Goal: Entertainment & Leisure: Browse casually

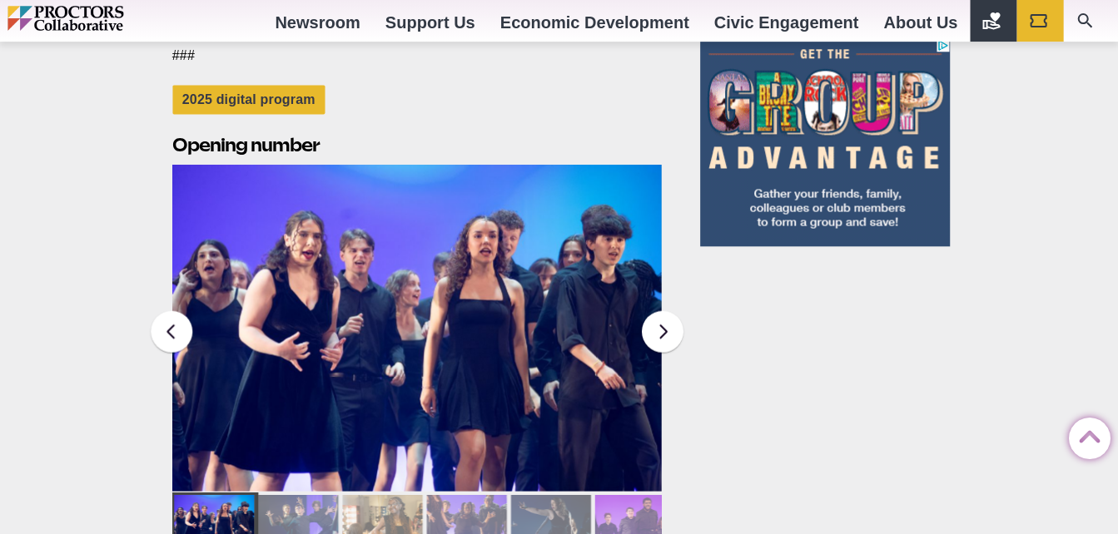
scroll to position [2044, 0]
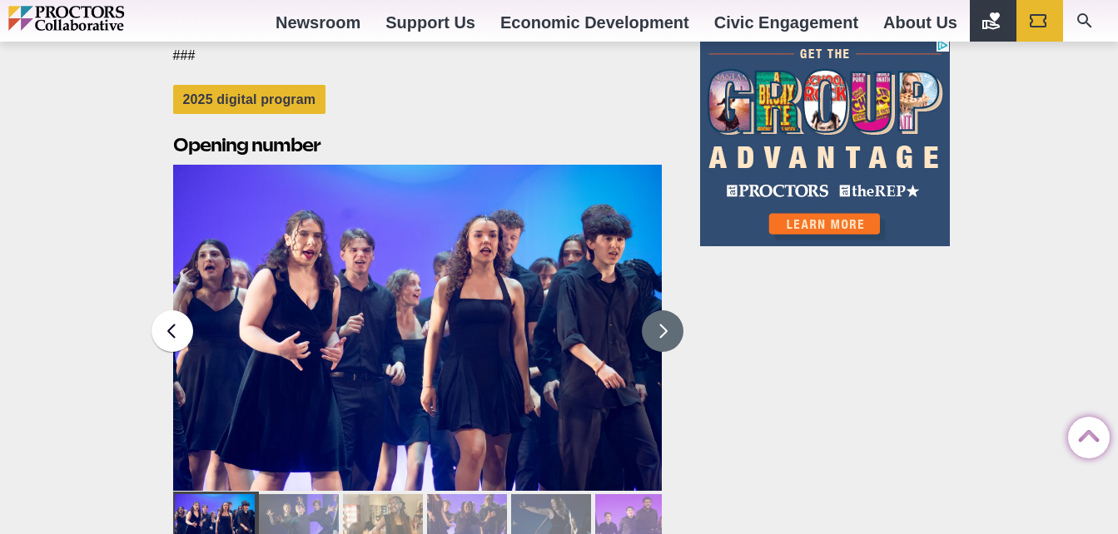
click at [668, 310] on button at bounding box center [663, 331] width 42 height 42
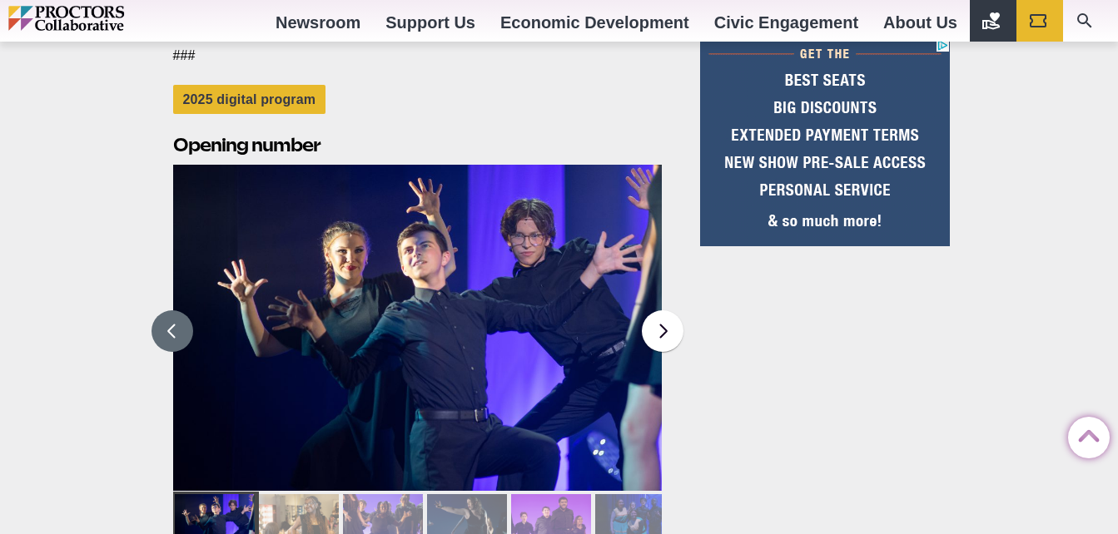
click at [185, 310] on button at bounding box center [172, 331] width 42 height 42
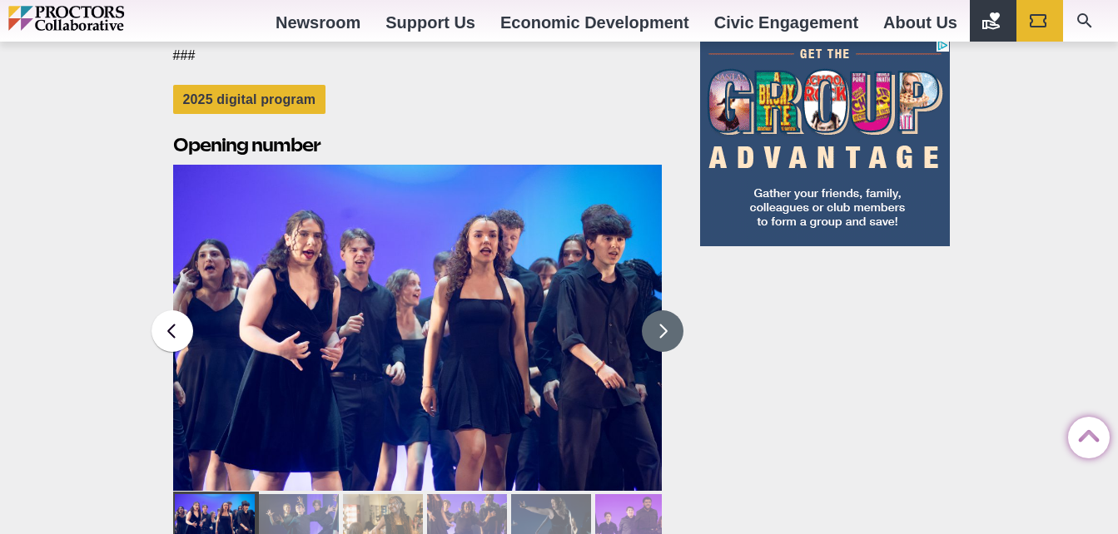
click at [658, 310] on button at bounding box center [663, 331] width 42 height 42
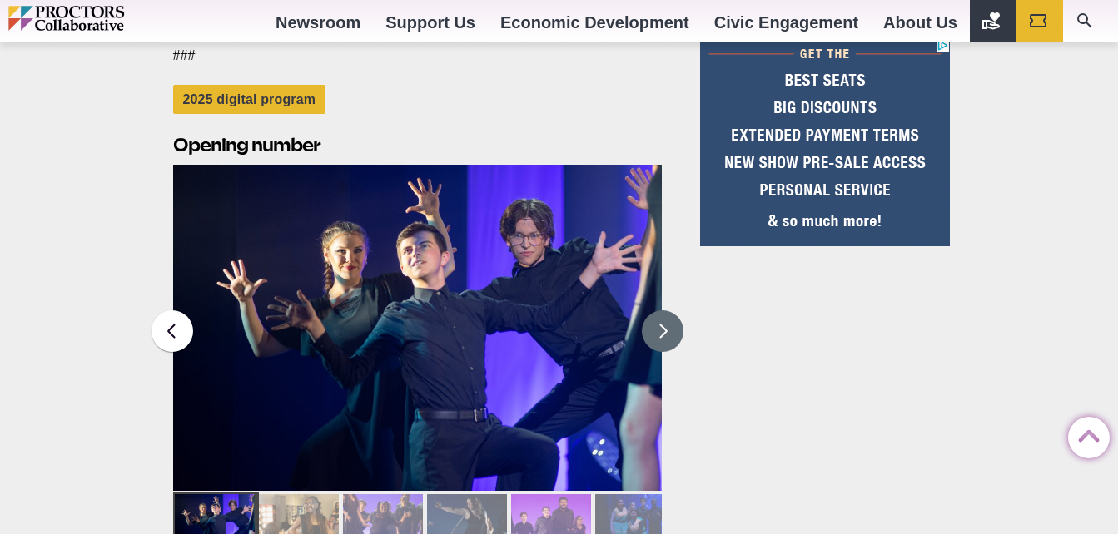
click at [677, 310] on button at bounding box center [663, 331] width 42 height 42
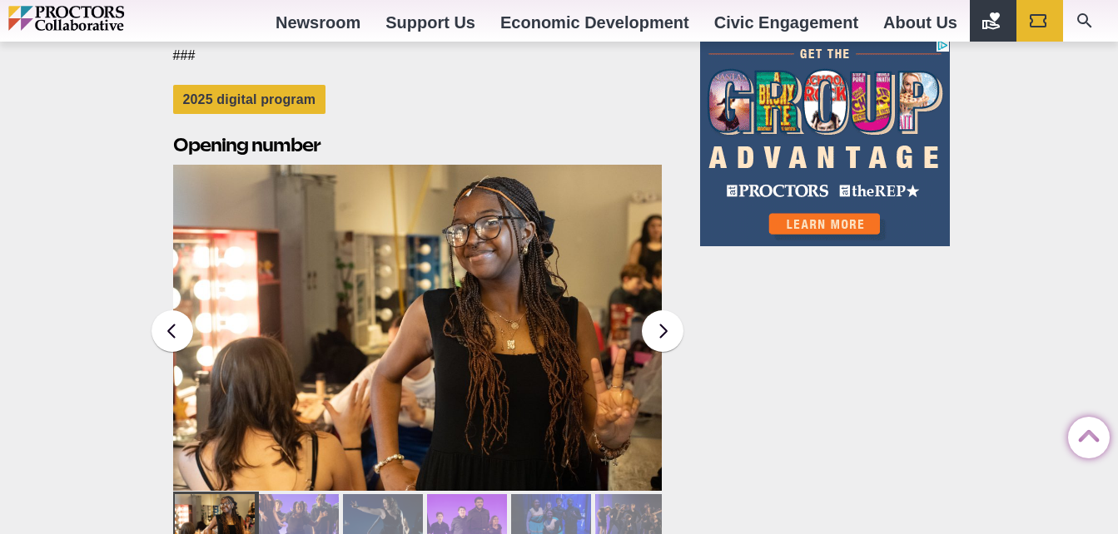
click at [675, 310] on button at bounding box center [663, 331] width 42 height 42
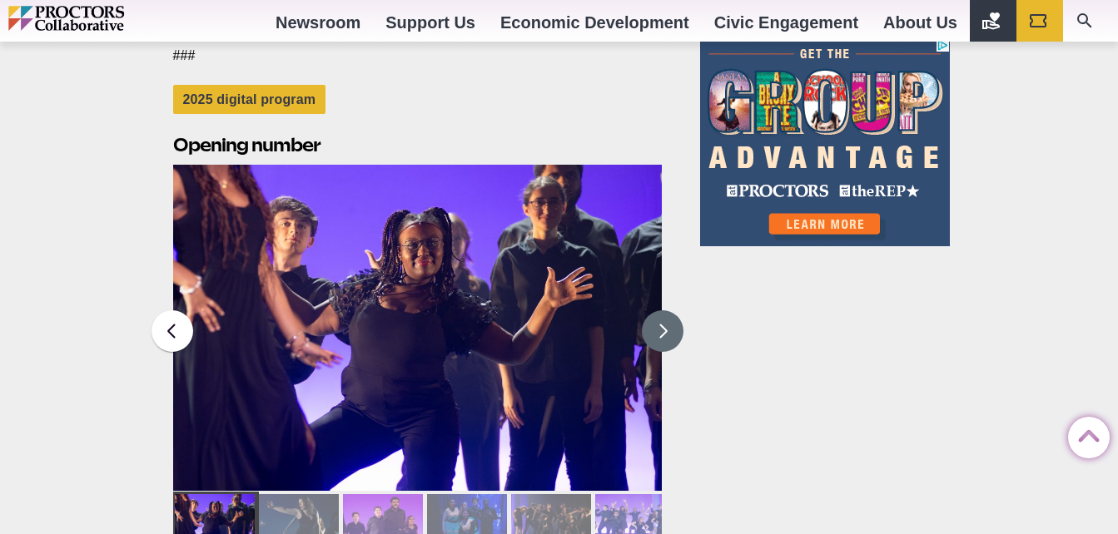
click at [663, 310] on button at bounding box center [663, 331] width 42 height 42
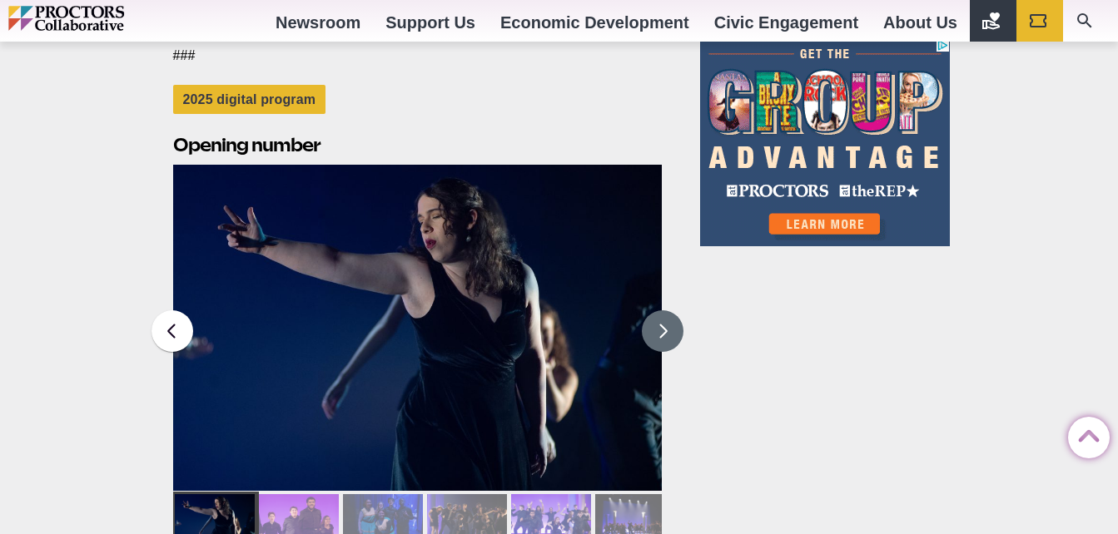
click at [663, 310] on button at bounding box center [663, 331] width 42 height 42
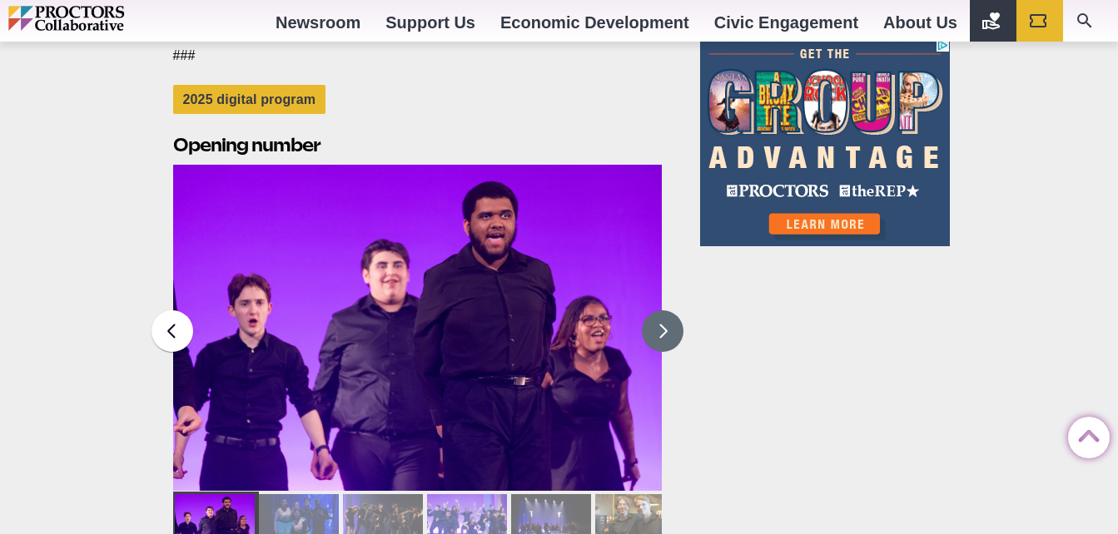
click at [663, 310] on button at bounding box center [663, 331] width 42 height 42
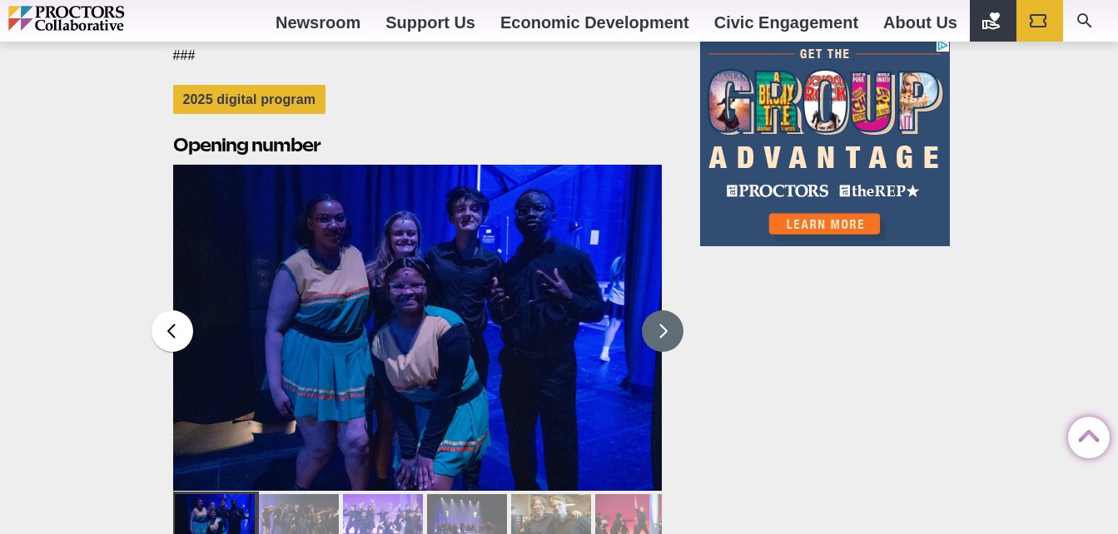
click at [664, 310] on button at bounding box center [663, 331] width 42 height 42
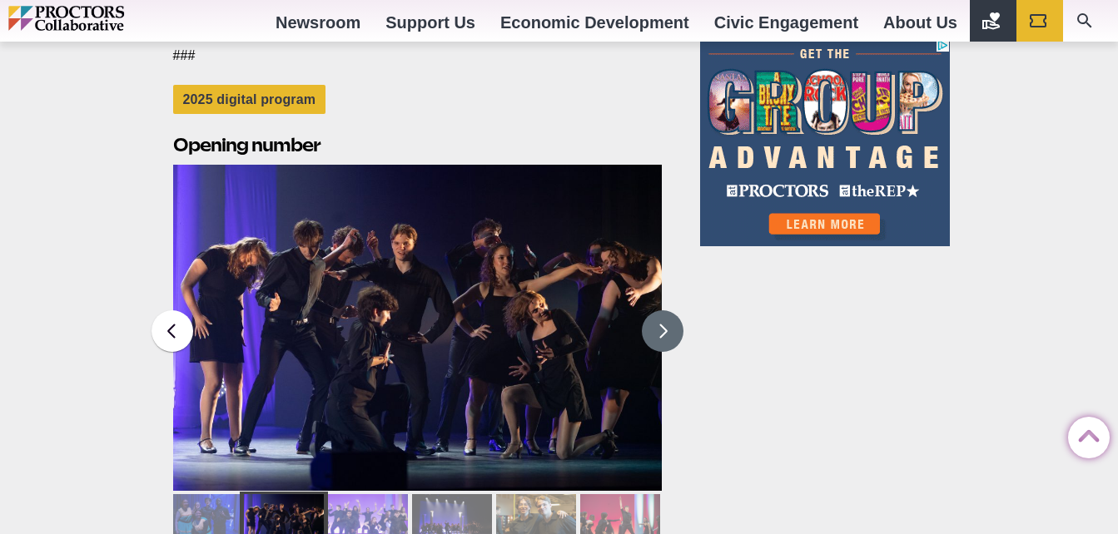
click at [662, 310] on button at bounding box center [663, 331] width 42 height 42
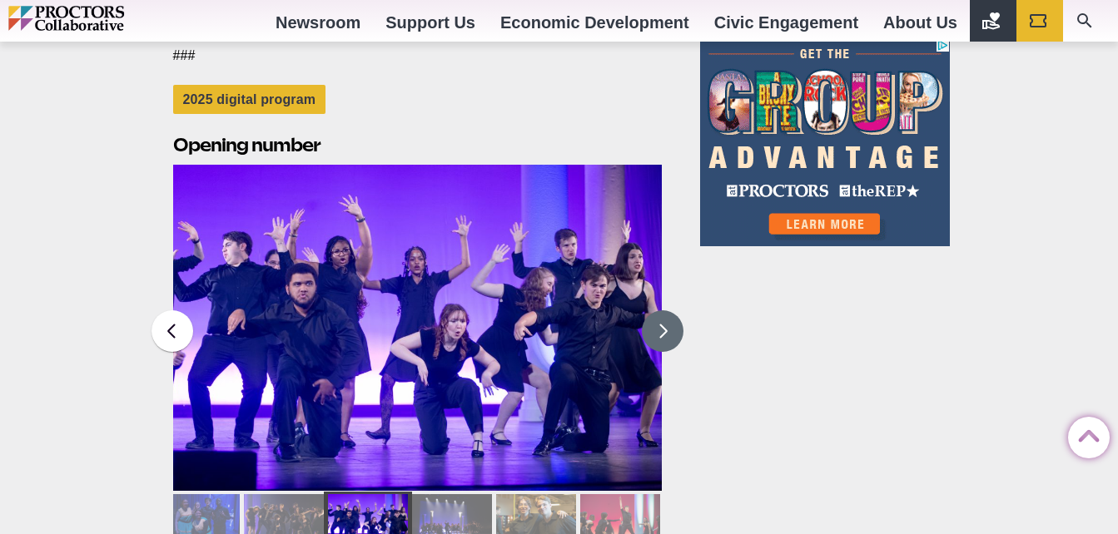
click at [673, 310] on button at bounding box center [663, 331] width 42 height 42
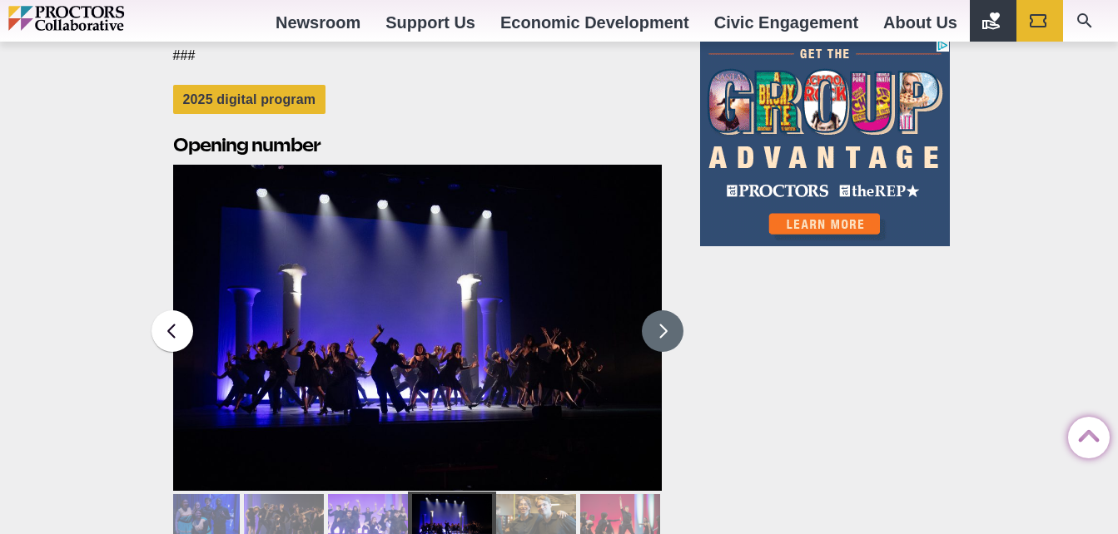
click at [671, 310] on button at bounding box center [663, 331] width 42 height 42
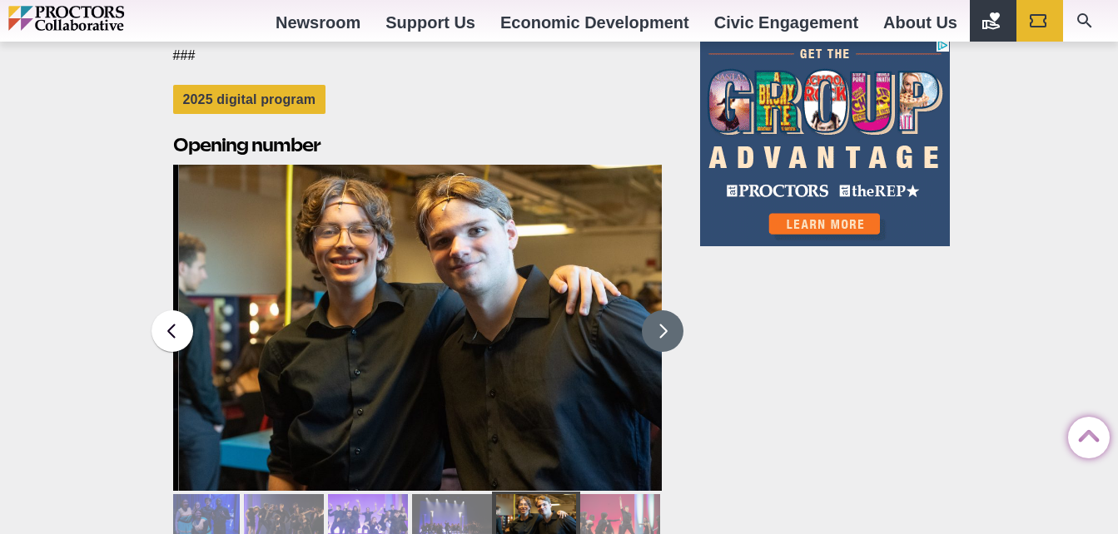
click at [671, 310] on button at bounding box center [663, 331] width 42 height 42
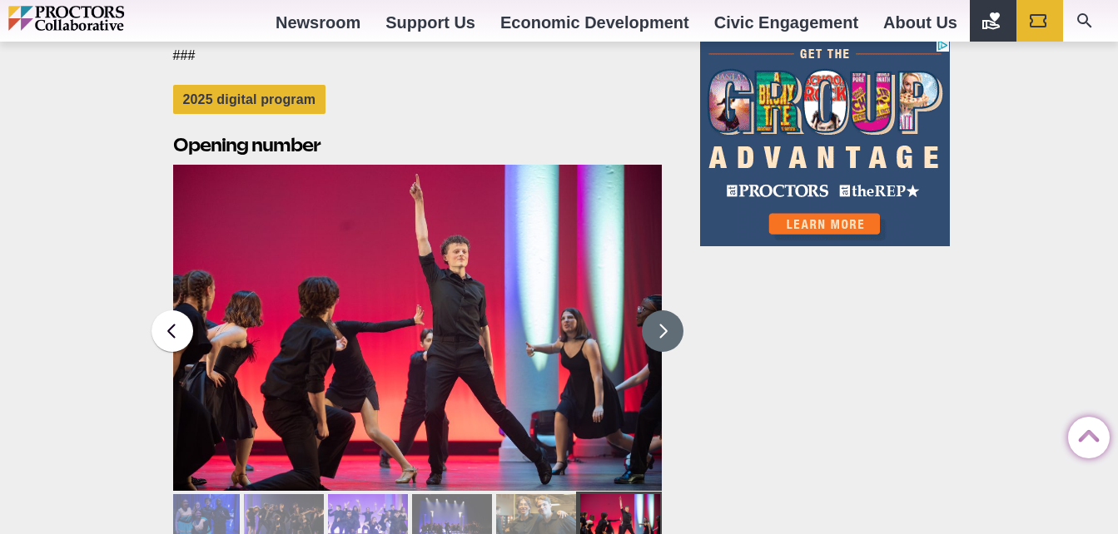
click at [671, 310] on button at bounding box center [663, 331] width 42 height 42
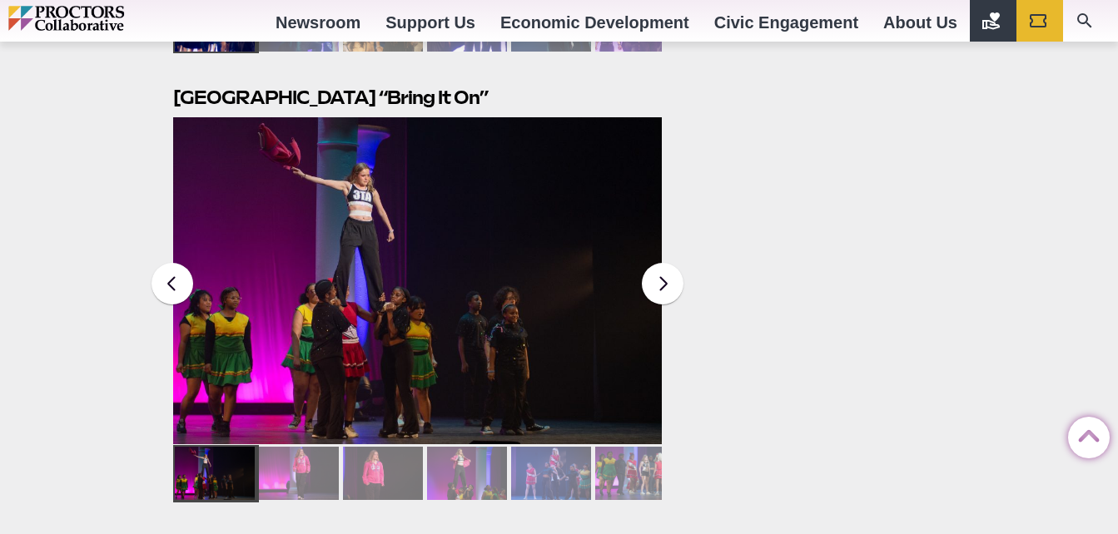
scroll to position [2541, 0]
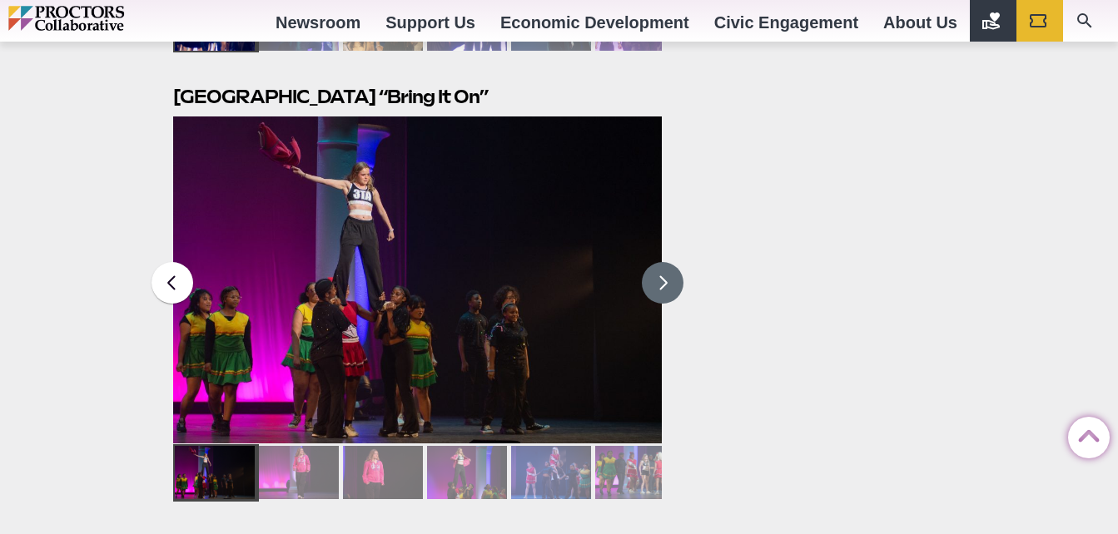
click at [662, 262] on button at bounding box center [663, 283] width 42 height 42
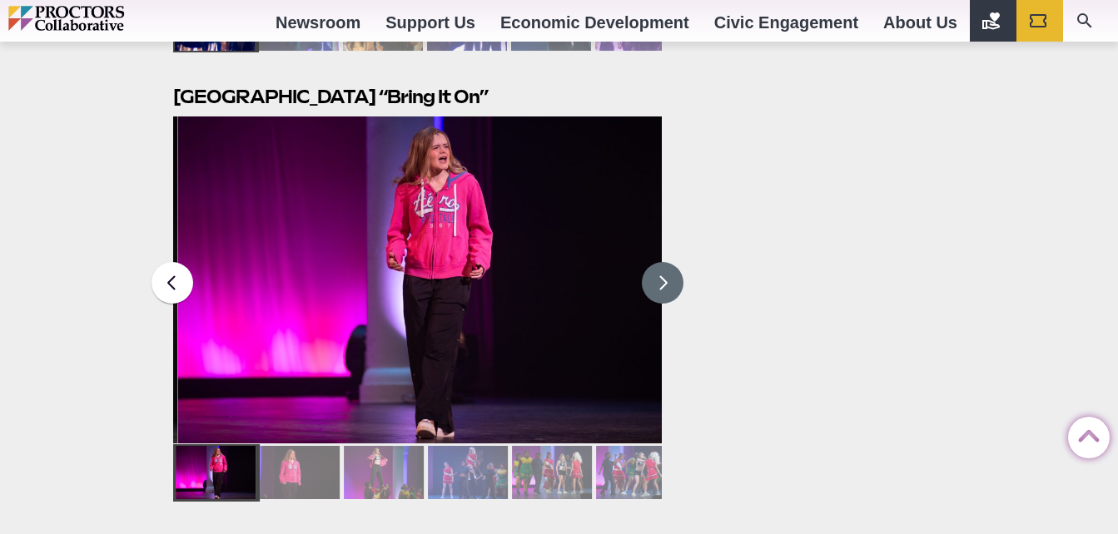
click at [662, 262] on button at bounding box center [663, 283] width 42 height 42
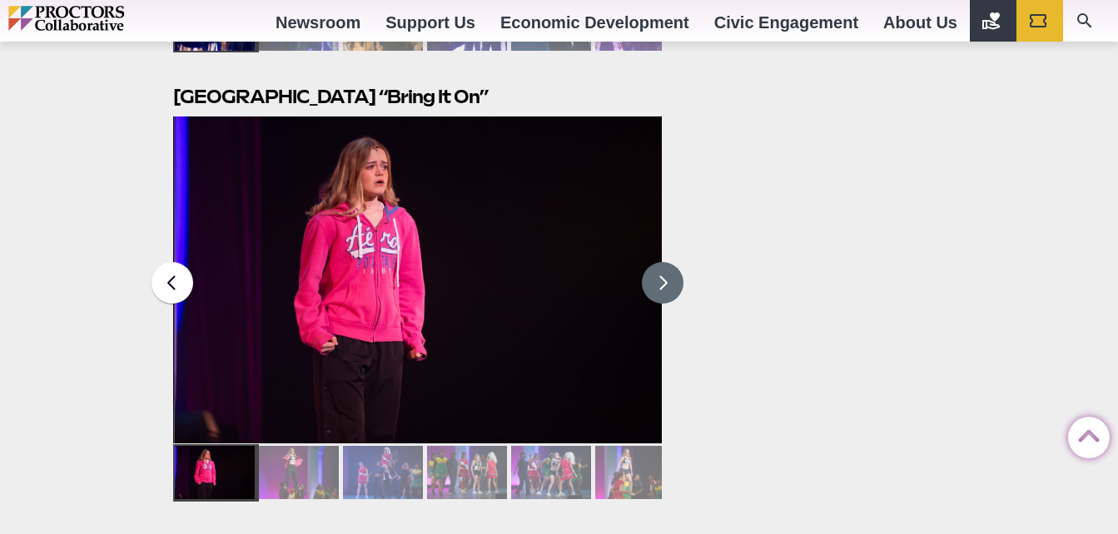
click at [661, 262] on button at bounding box center [663, 283] width 42 height 42
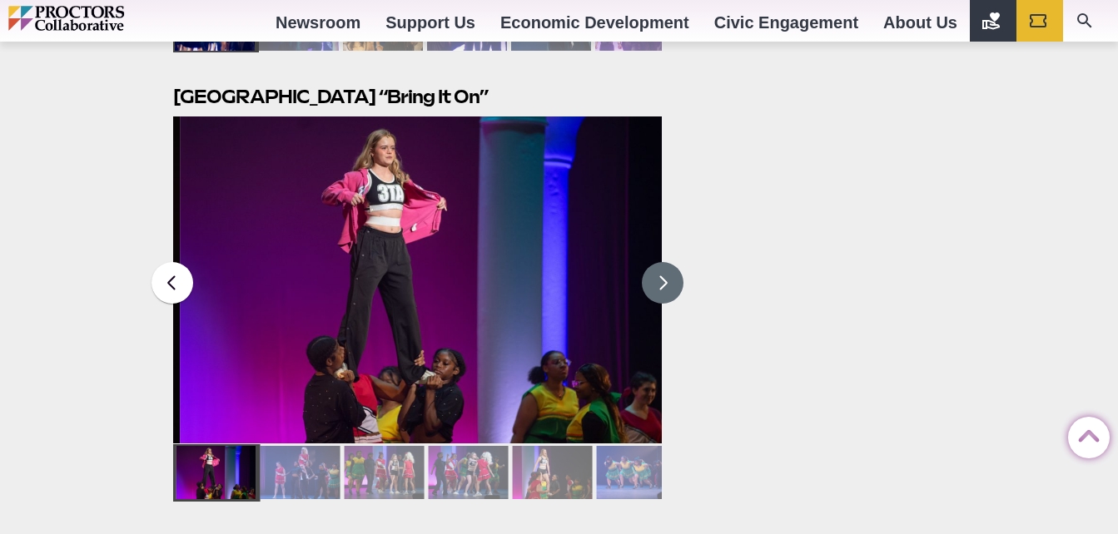
click at [661, 262] on button at bounding box center [663, 283] width 42 height 42
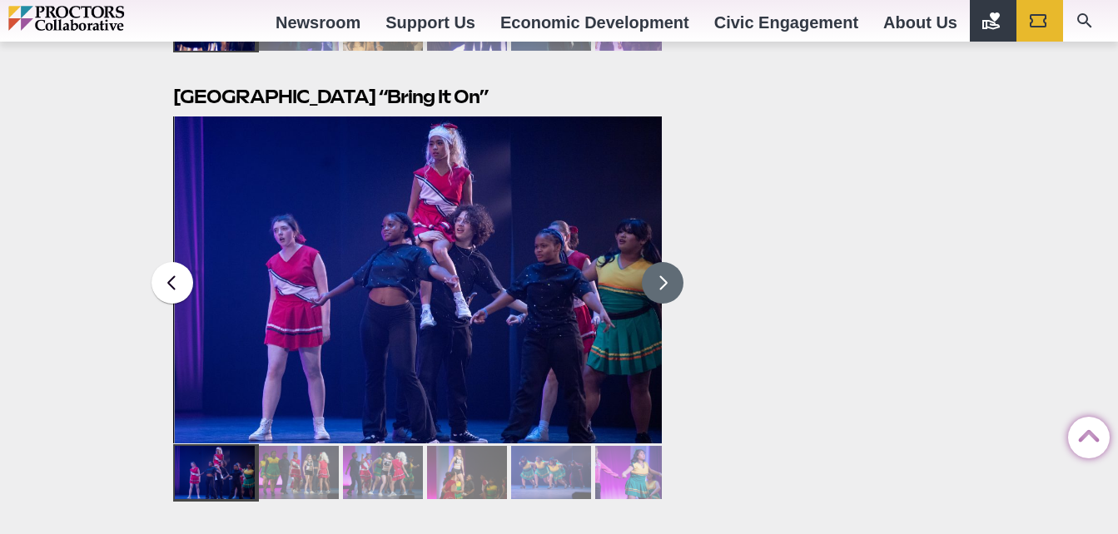
click at [661, 262] on button at bounding box center [663, 283] width 42 height 42
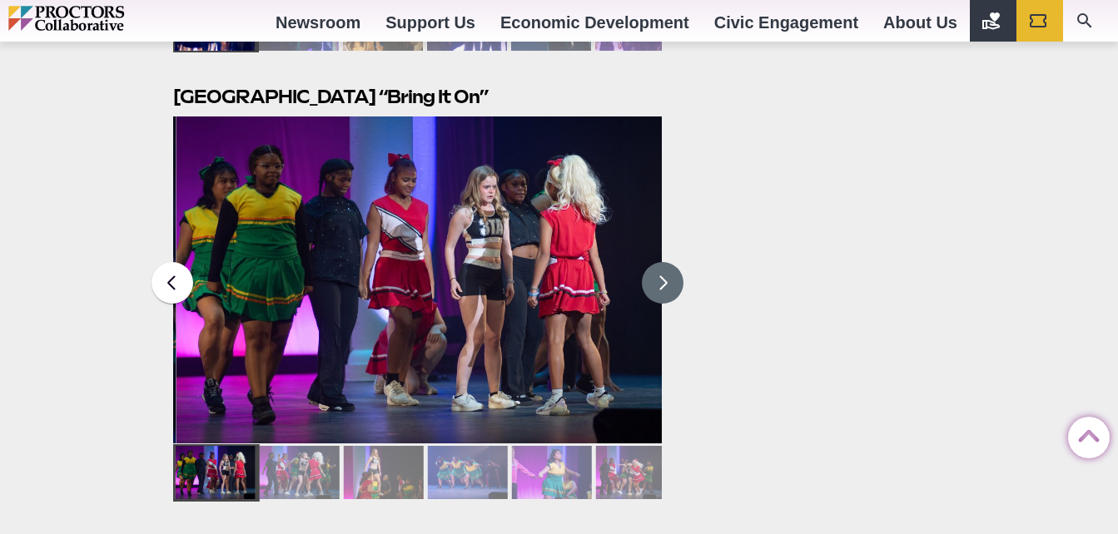
click at [661, 262] on button at bounding box center [663, 283] width 42 height 42
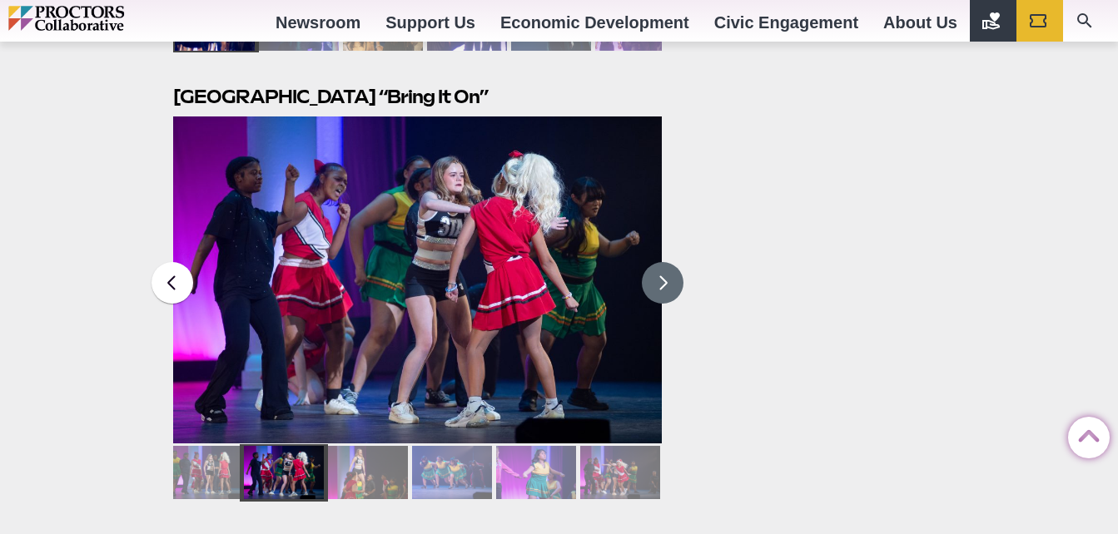
click at [661, 262] on button at bounding box center [663, 283] width 42 height 42
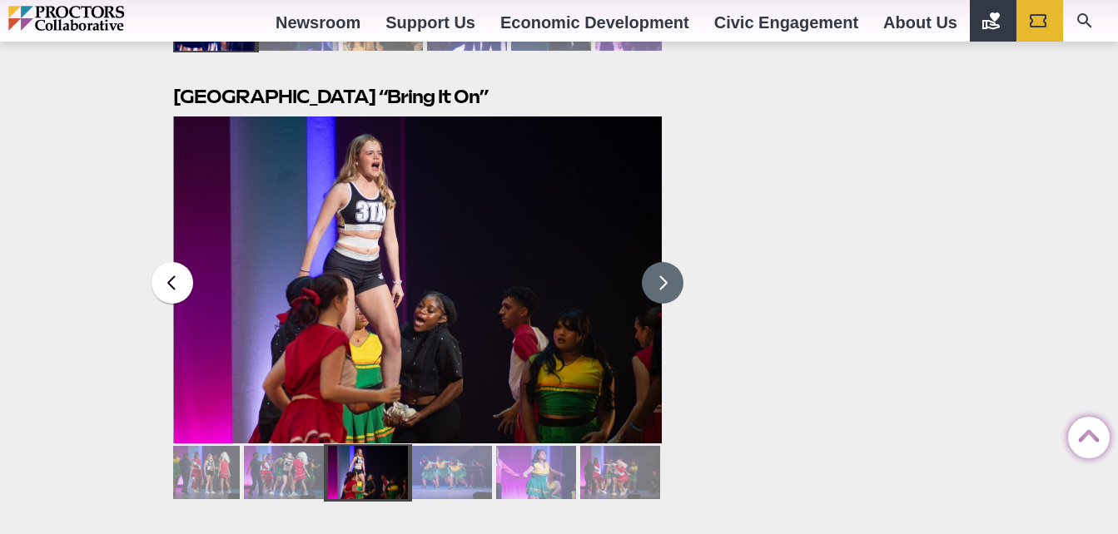
click at [661, 262] on button at bounding box center [663, 283] width 42 height 42
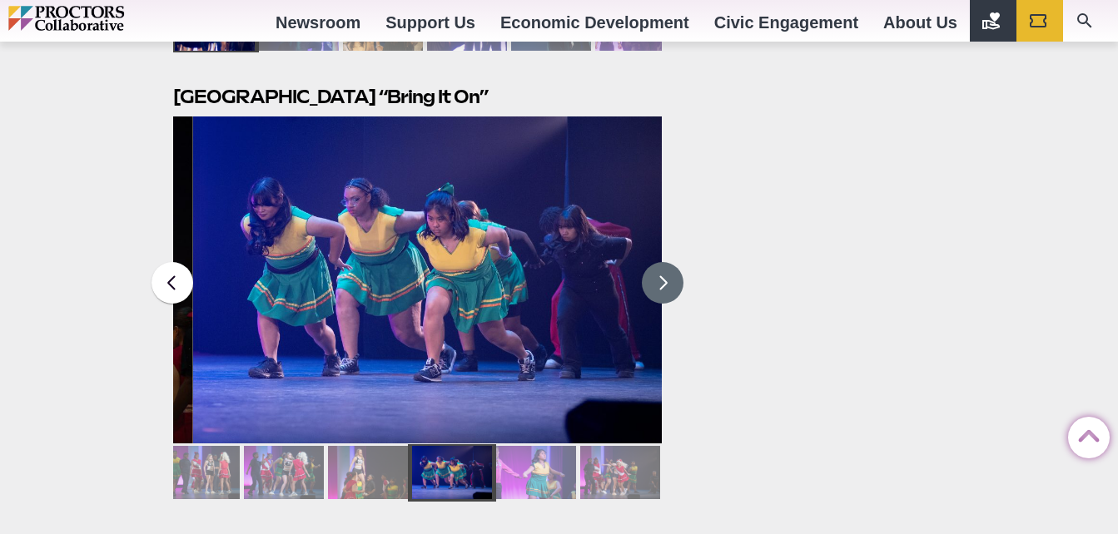
click at [661, 262] on button at bounding box center [663, 283] width 42 height 42
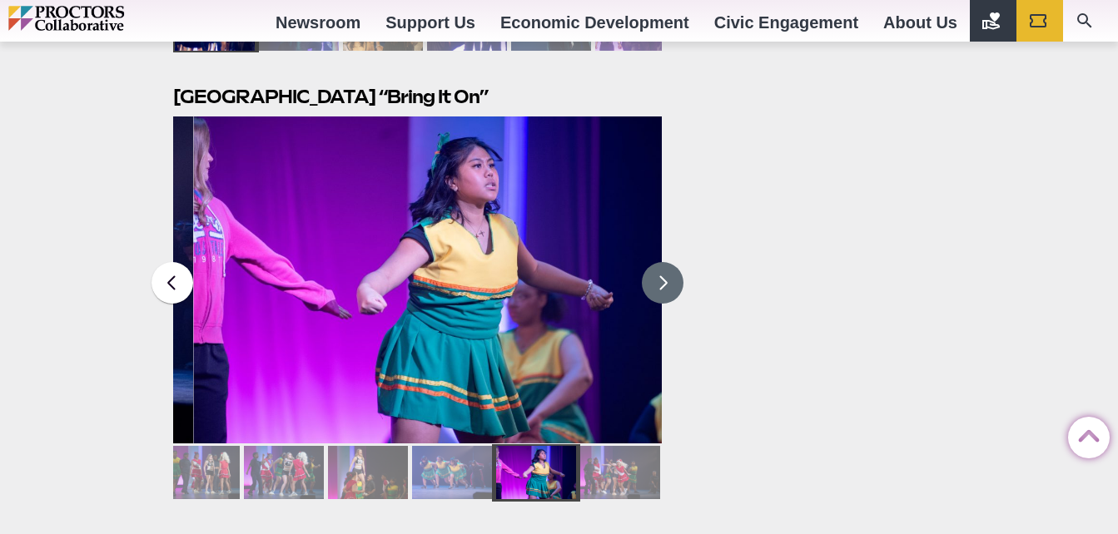
click at [661, 262] on button at bounding box center [663, 283] width 42 height 42
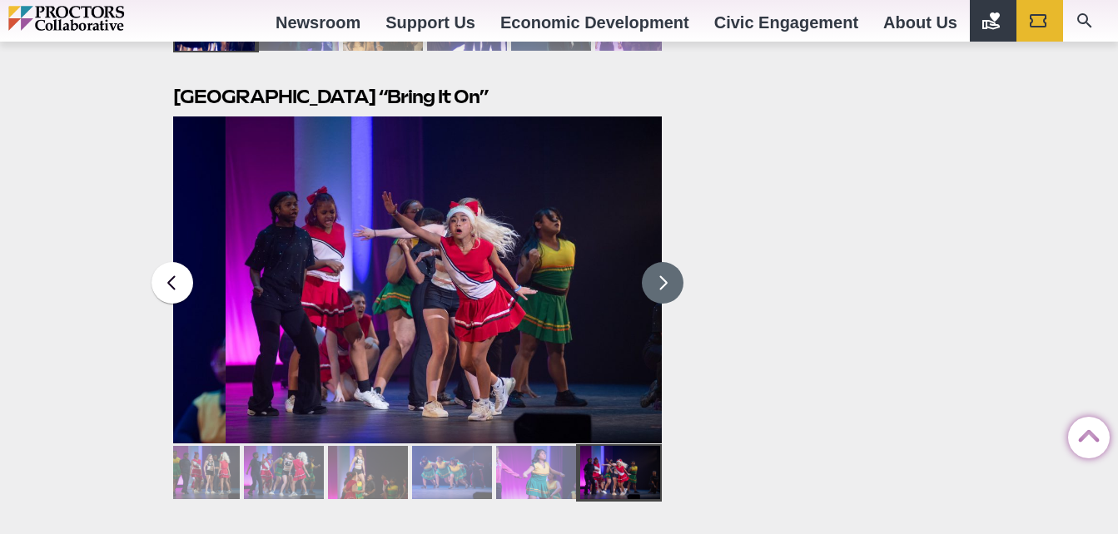
click at [661, 262] on button at bounding box center [663, 283] width 42 height 42
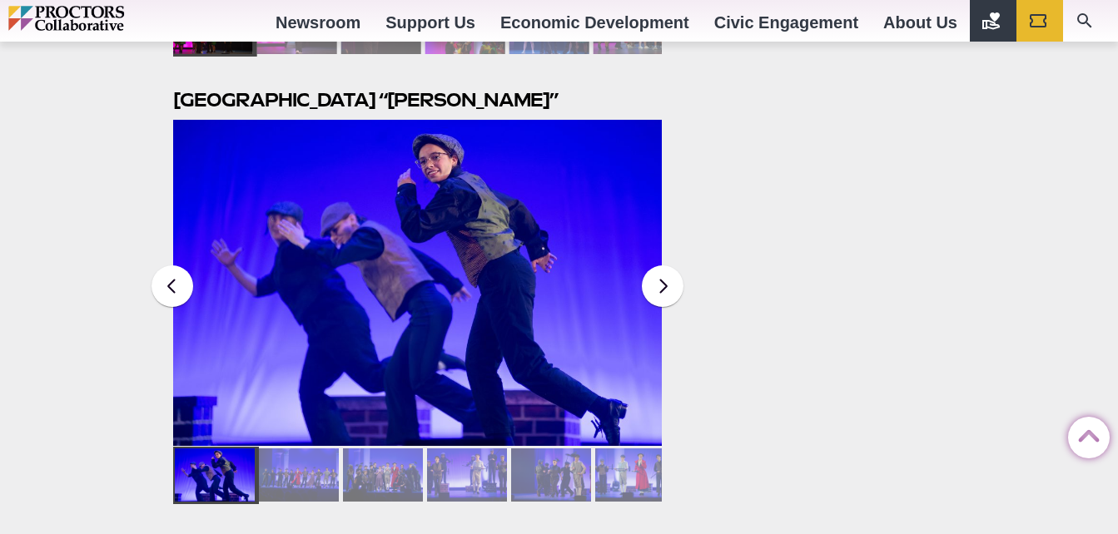
scroll to position [2937, 0]
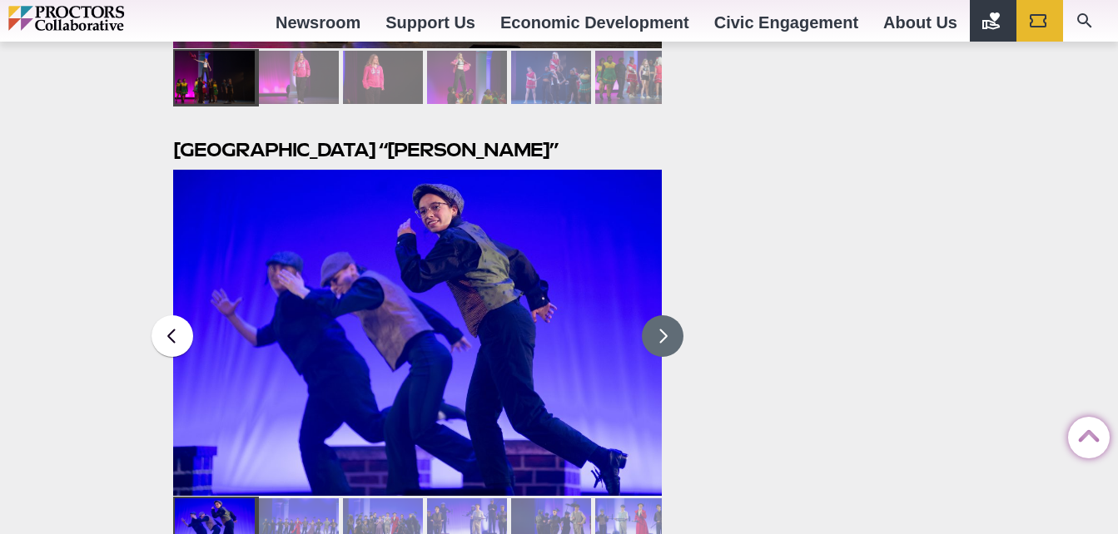
click at [654, 315] on button at bounding box center [663, 336] width 42 height 42
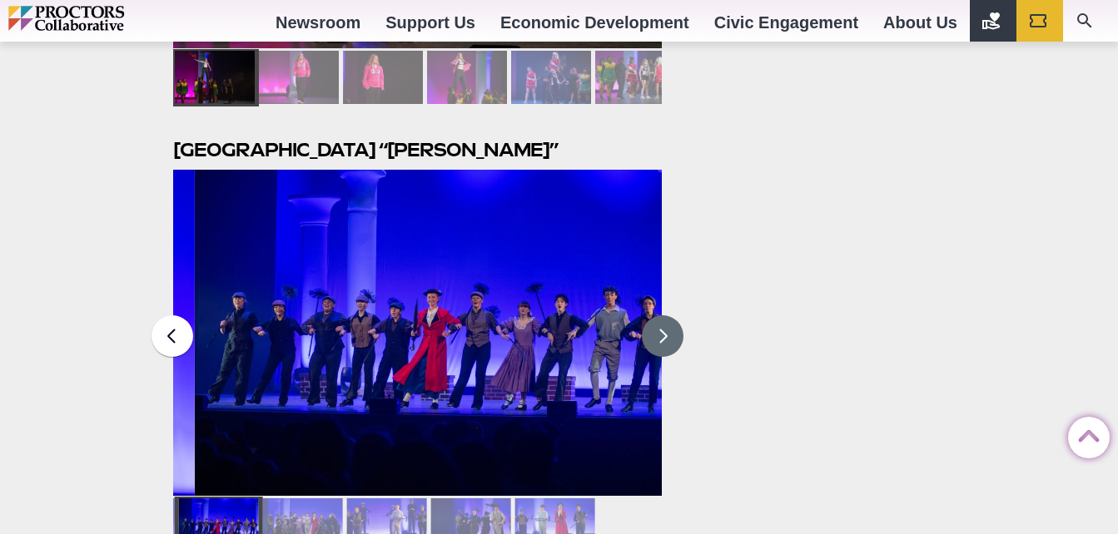
click at [654, 315] on button at bounding box center [663, 336] width 42 height 42
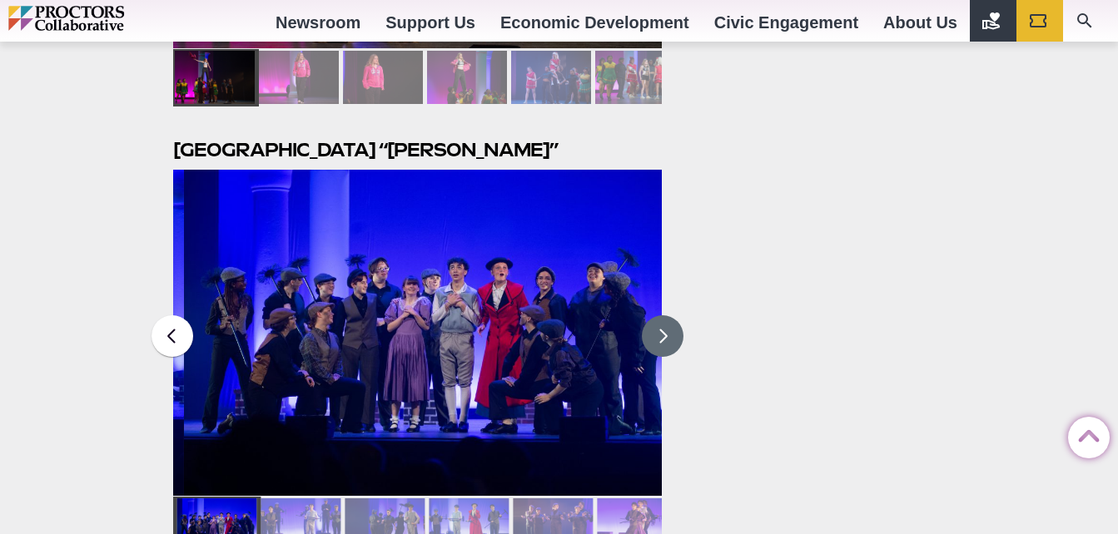
click at [654, 315] on button at bounding box center [663, 336] width 42 height 42
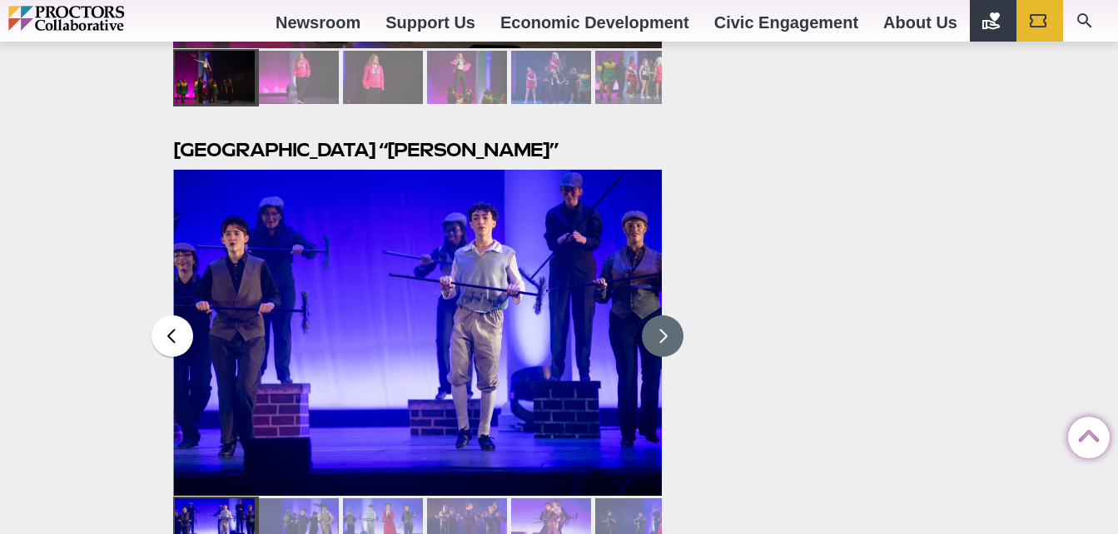
click at [654, 315] on button at bounding box center [663, 336] width 42 height 42
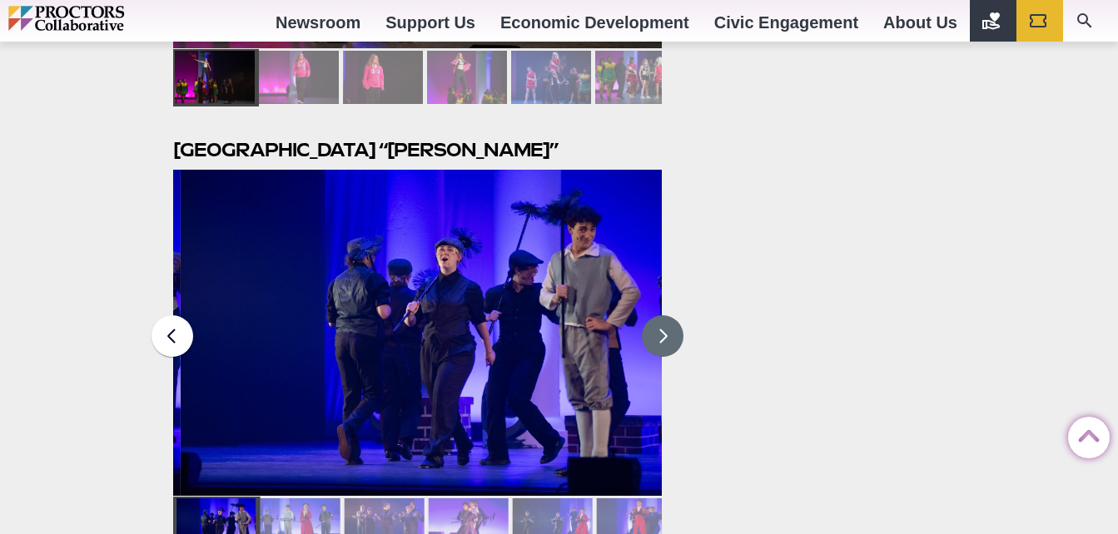
click at [656, 315] on button at bounding box center [663, 336] width 42 height 42
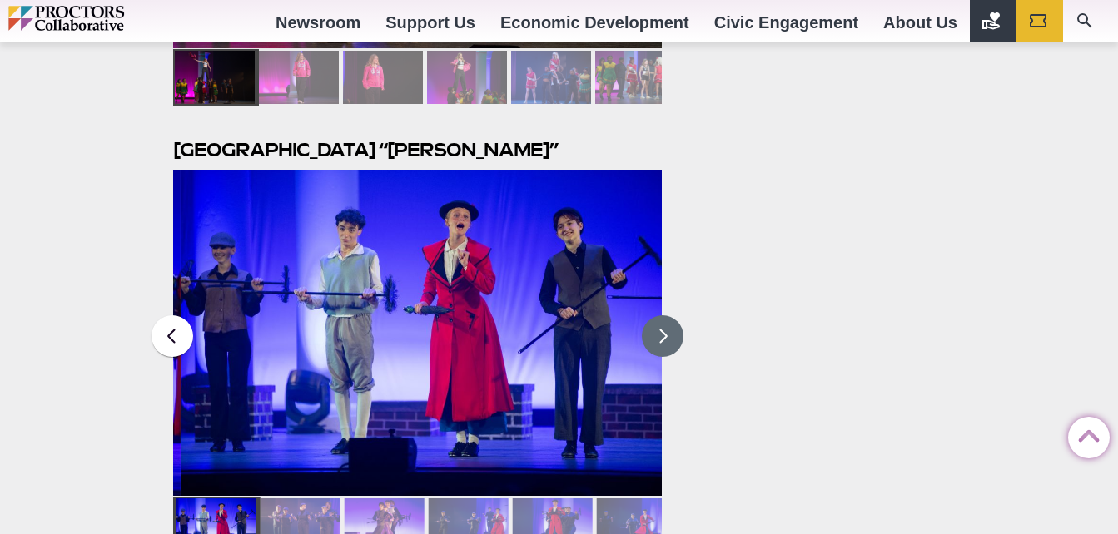
click at [663, 315] on button at bounding box center [663, 336] width 42 height 42
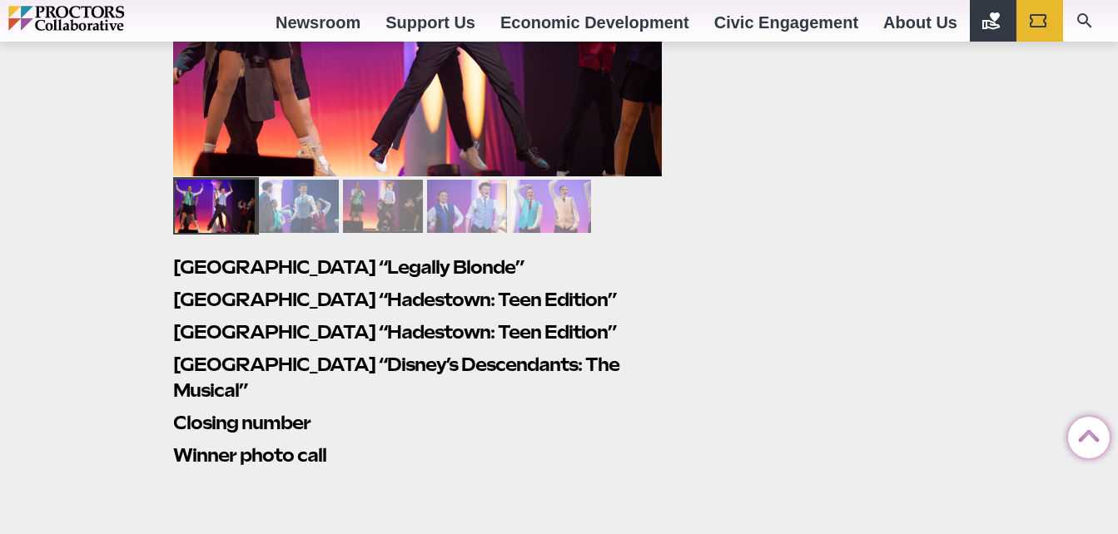
scroll to position [4575, 0]
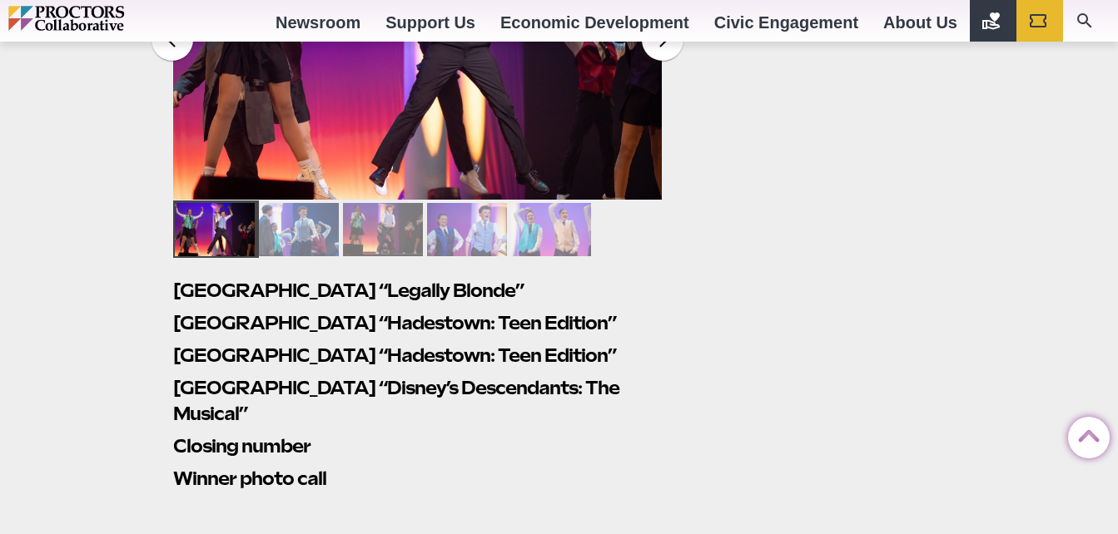
click at [484, 278] on h2 "[GEOGRAPHIC_DATA] “Legally Blonde”" at bounding box center [417, 291] width 489 height 26
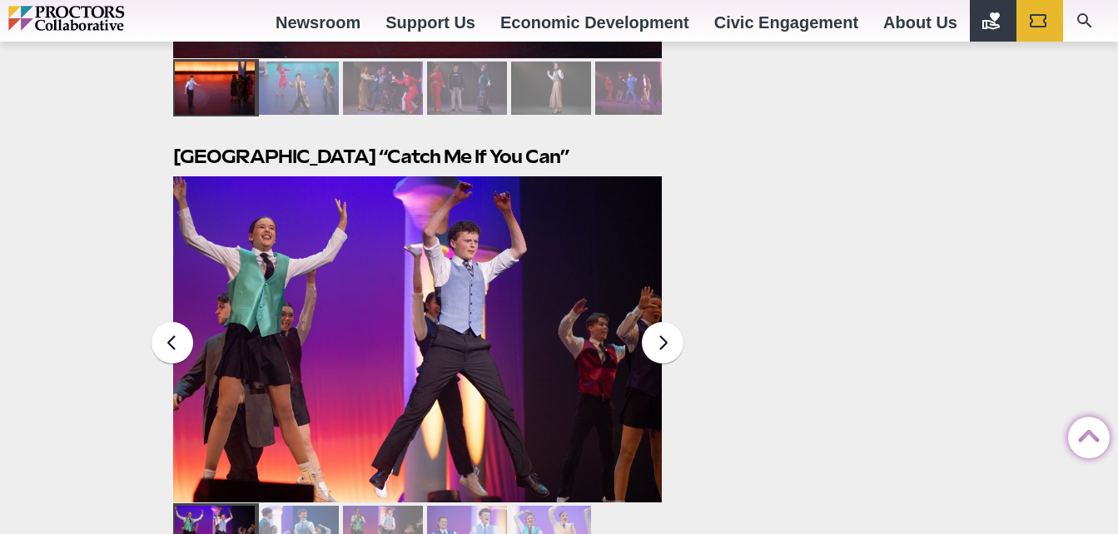
scroll to position [4273, 0]
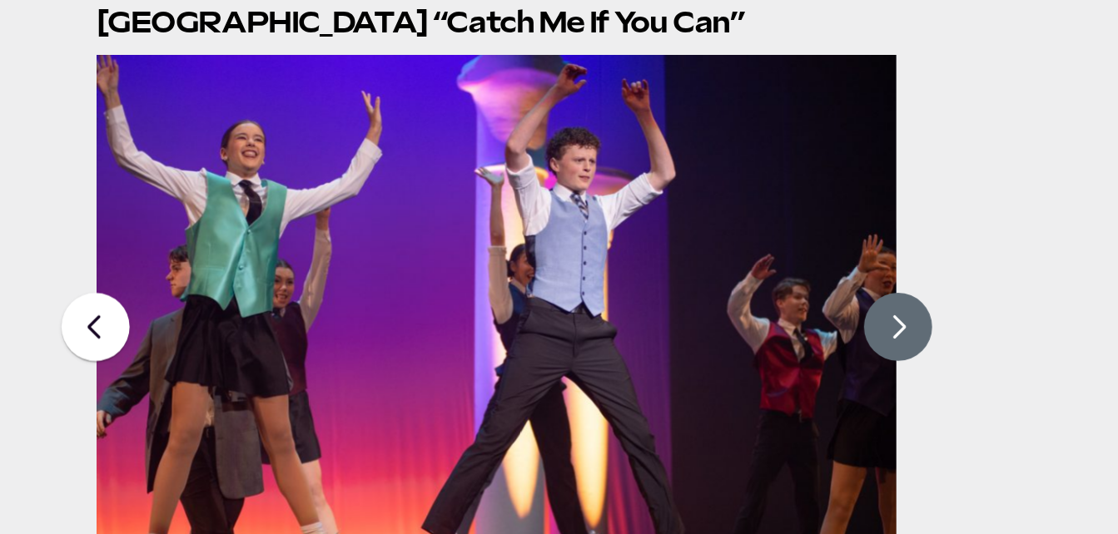
click at [668, 321] on button at bounding box center [663, 342] width 42 height 42
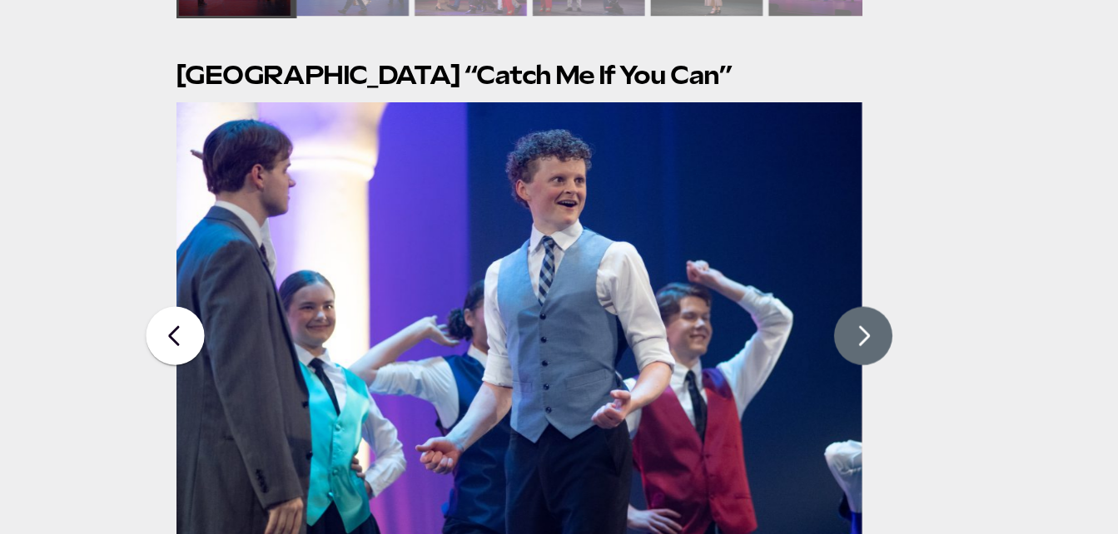
click at [666, 321] on button at bounding box center [663, 342] width 42 height 42
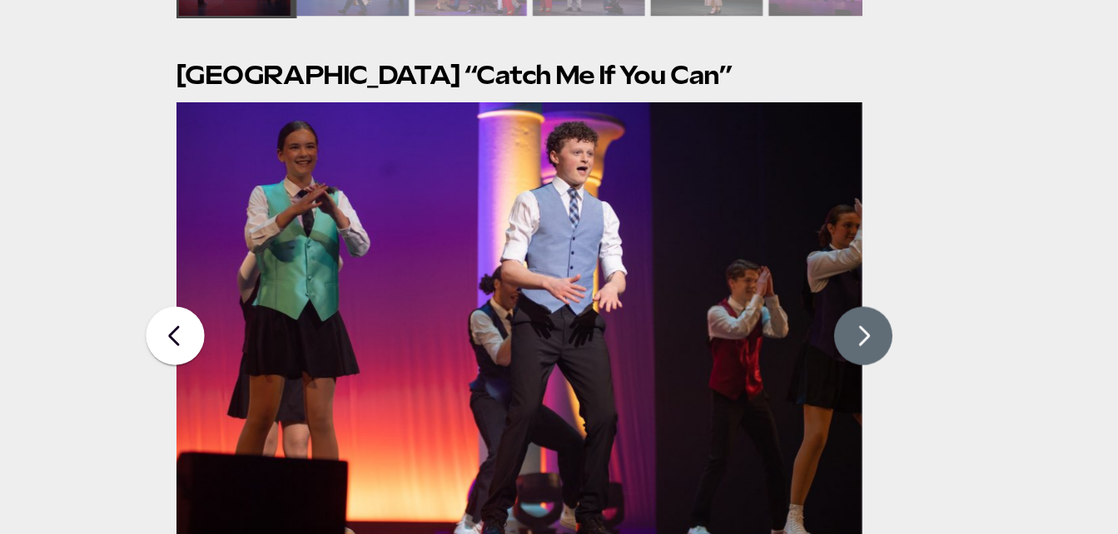
click at [666, 321] on button at bounding box center [663, 342] width 42 height 42
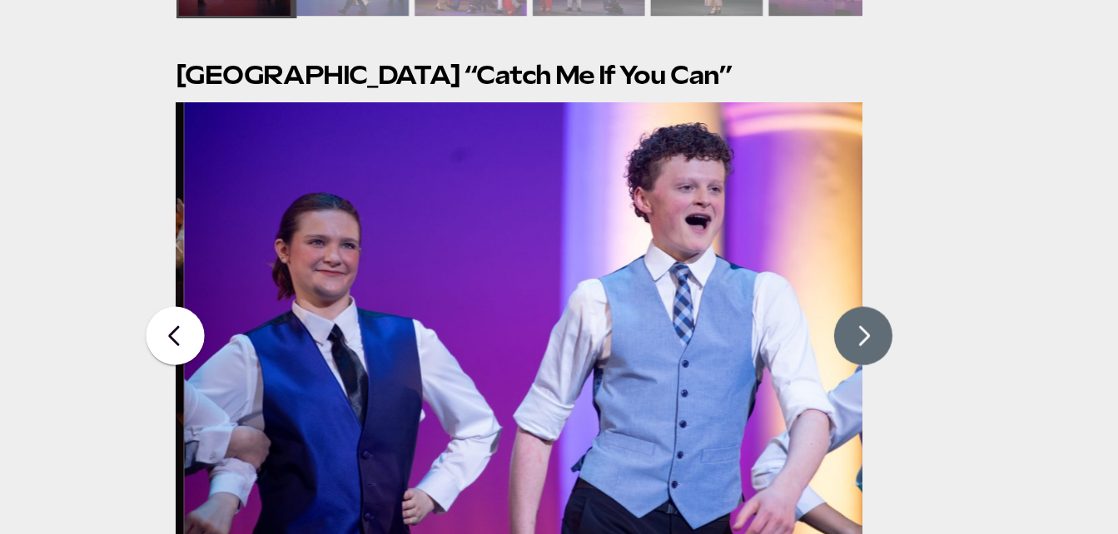
click at [666, 321] on button at bounding box center [663, 342] width 42 height 42
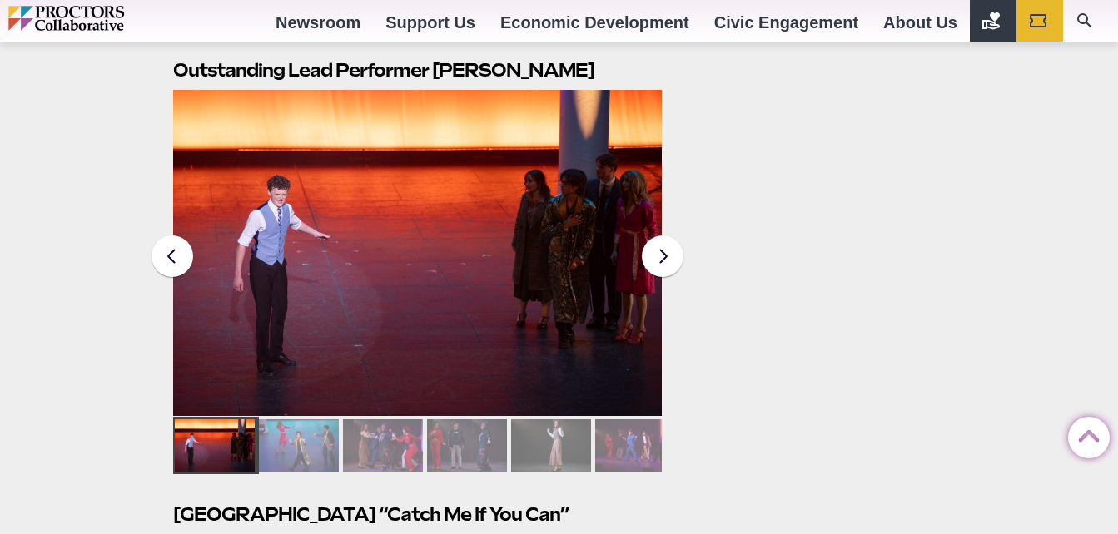
scroll to position [3878, 0]
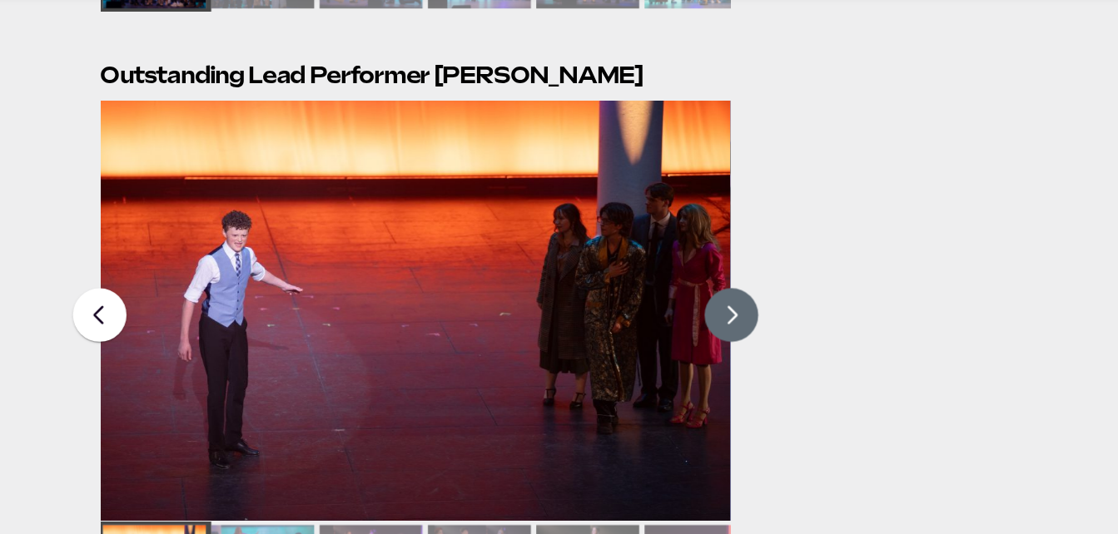
click at [661, 272] on button at bounding box center [663, 293] width 42 height 42
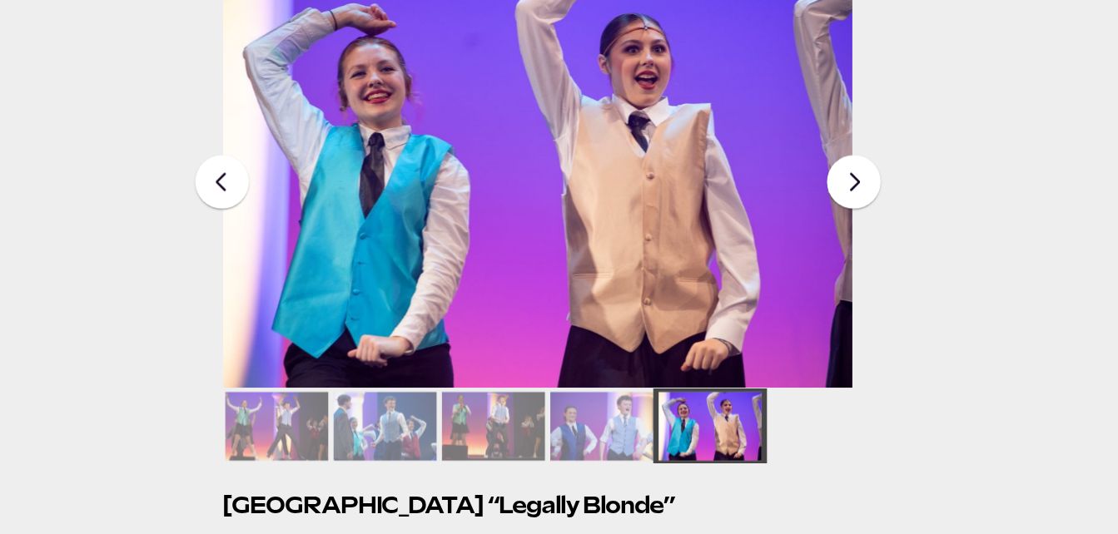
scroll to position [4353, 0]
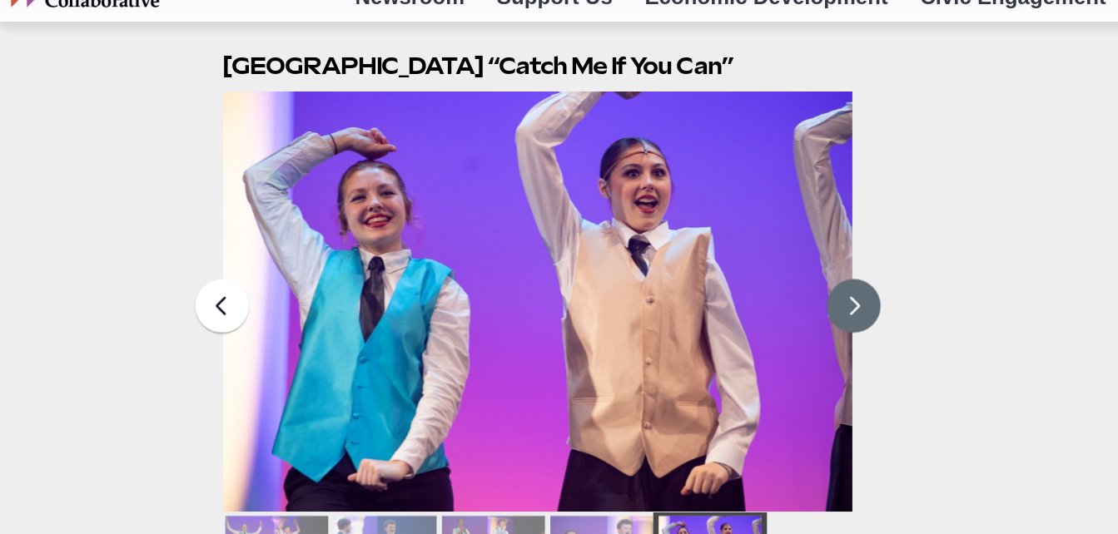
click at [658, 241] on button at bounding box center [663, 262] width 42 height 42
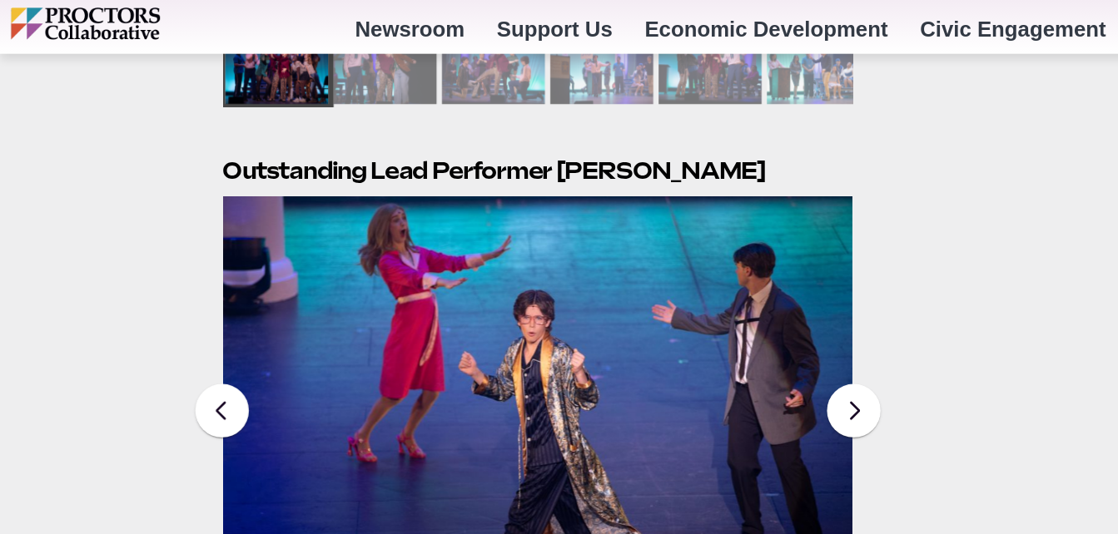
scroll to position [3850, 0]
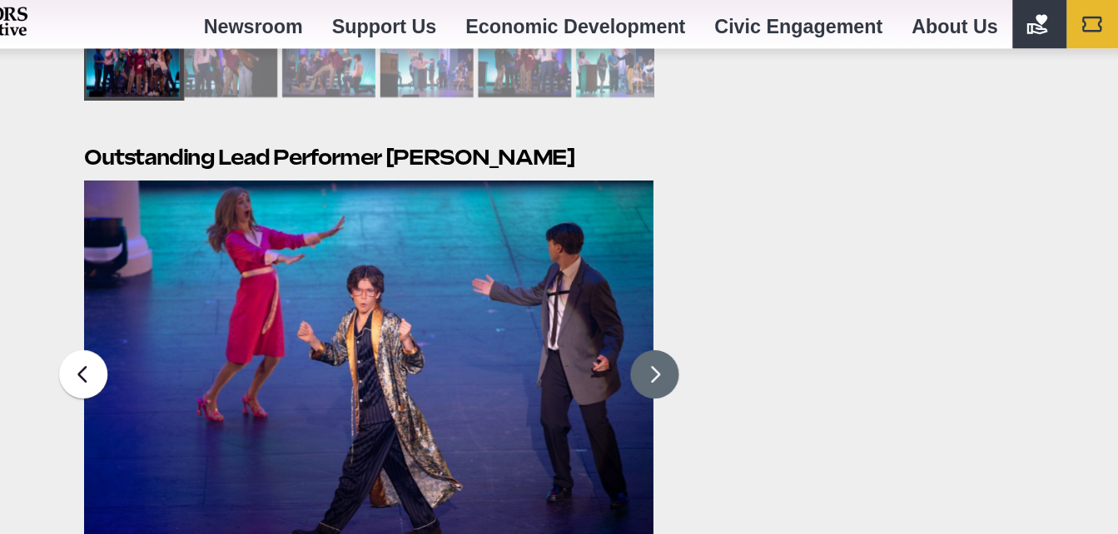
click at [674, 300] on button at bounding box center [663, 321] width 42 height 42
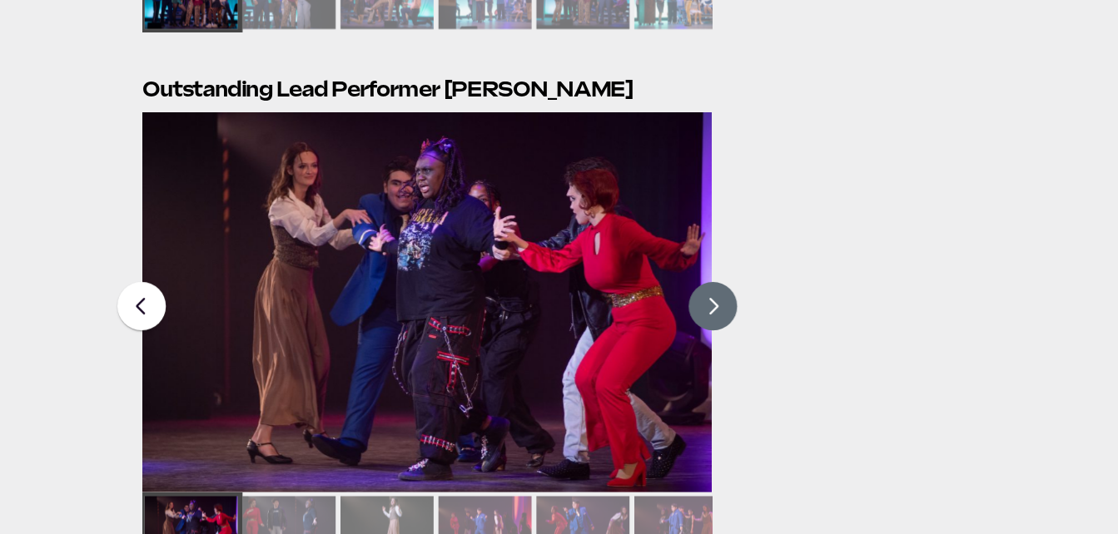
click at [667, 300] on button at bounding box center [663, 321] width 42 height 42
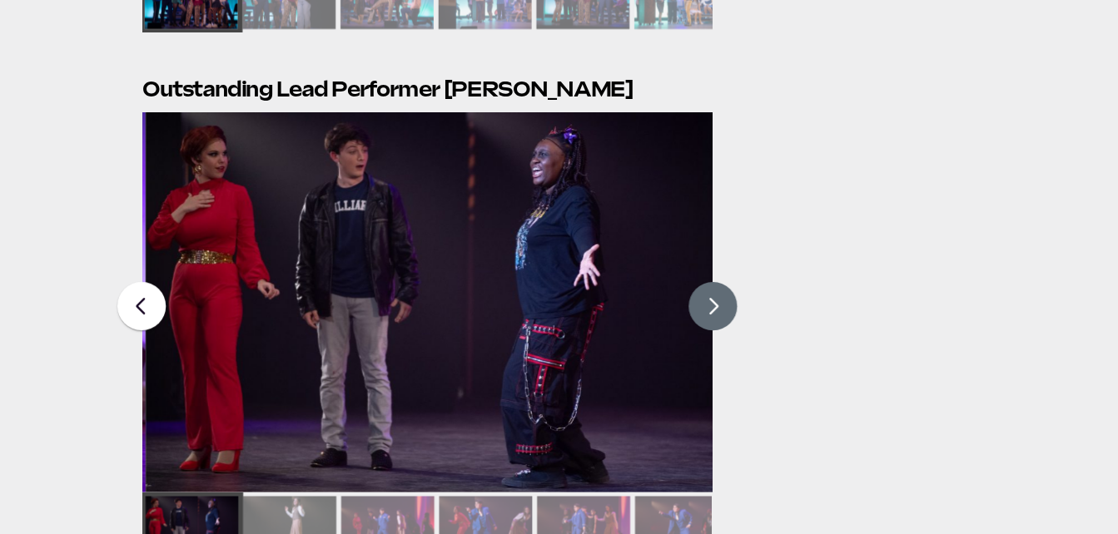
click at [667, 300] on button at bounding box center [663, 321] width 42 height 42
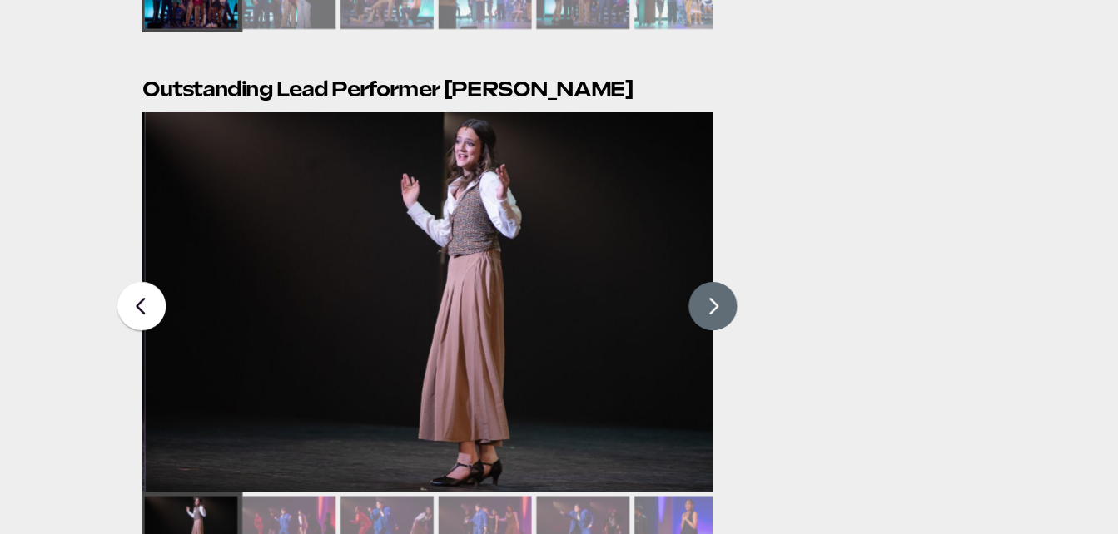
click at [667, 300] on button at bounding box center [663, 321] width 42 height 42
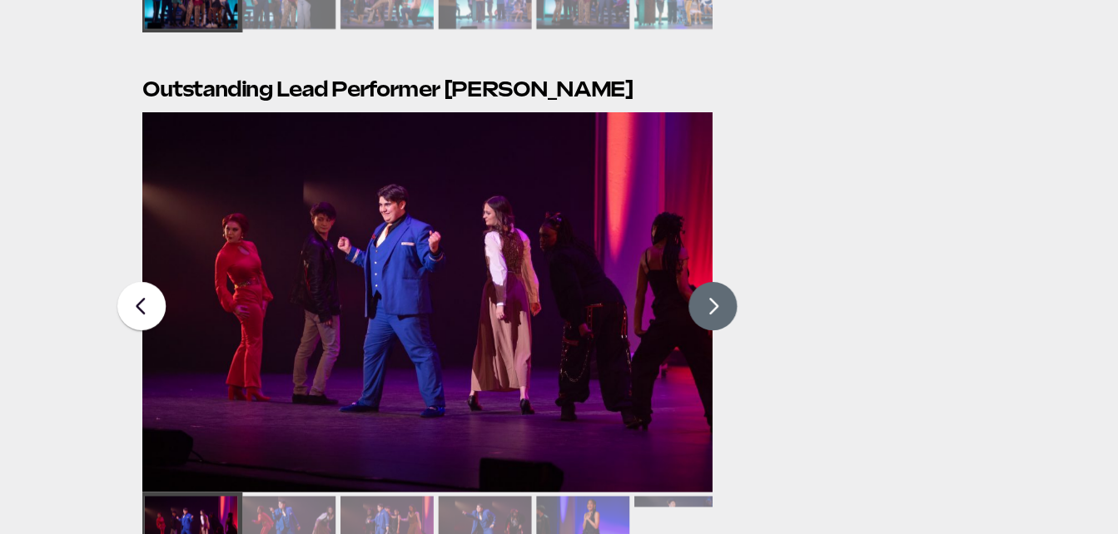
click at [667, 300] on button at bounding box center [663, 321] width 42 height 42
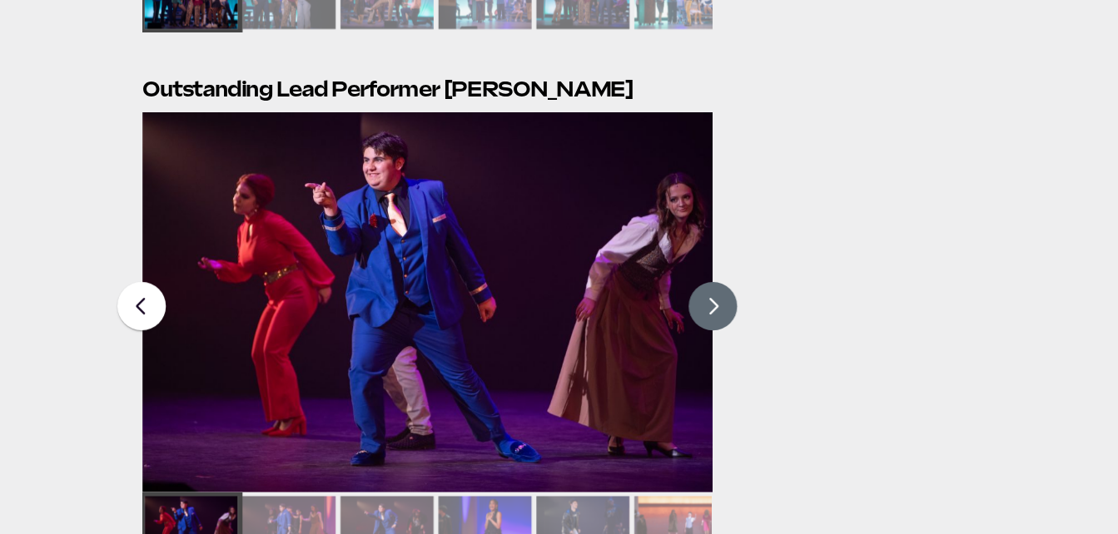
click at [667, 300] on button at bounding box center [663, 321] width 42 height 42
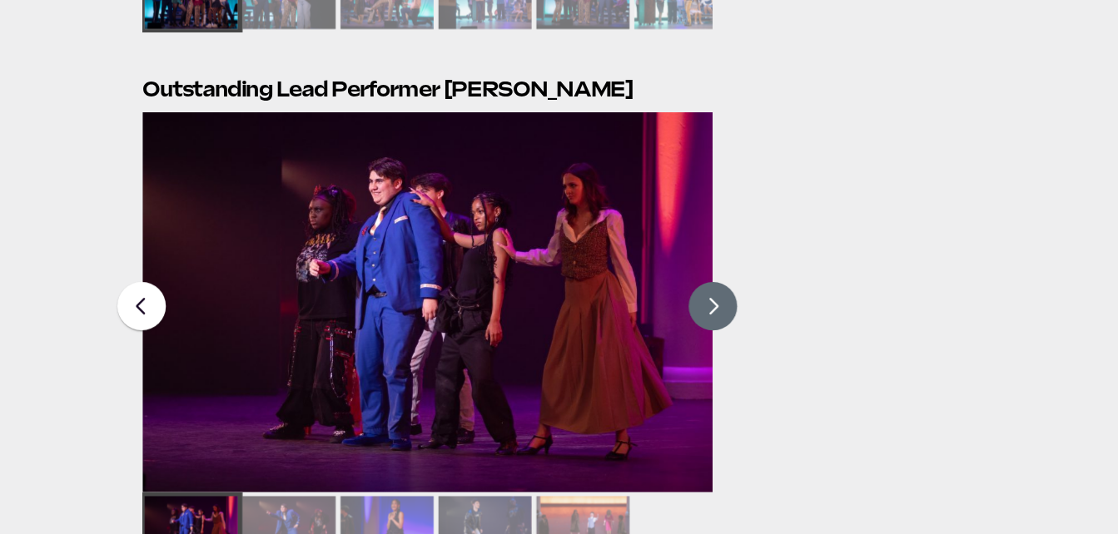
click at [669, 300] on button at bounding box center [663, 321] width 42 height 42
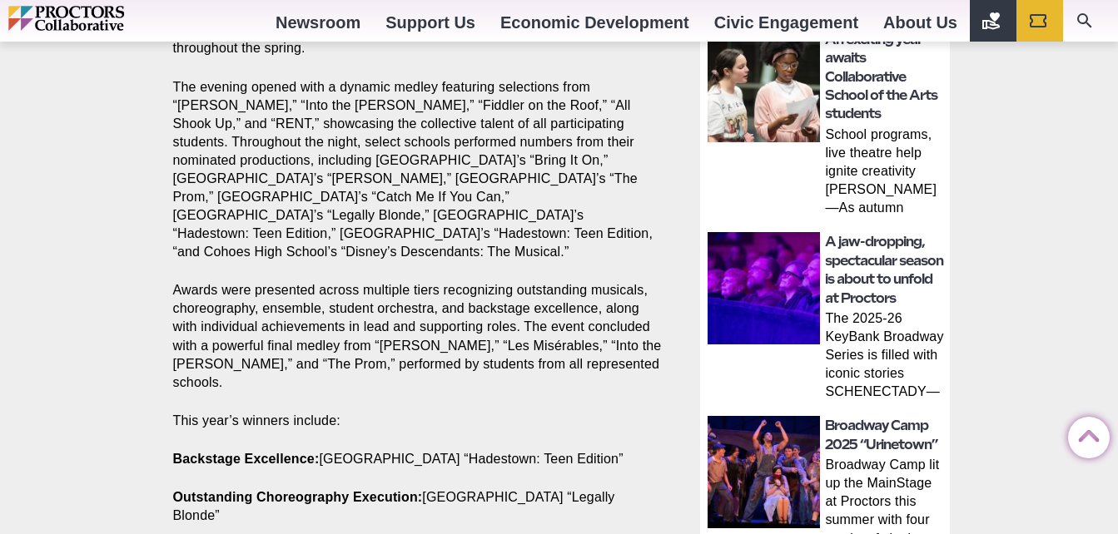
scroll to position [846, 0]
